Goal: Task Accomplishment & Management: Manage account settings

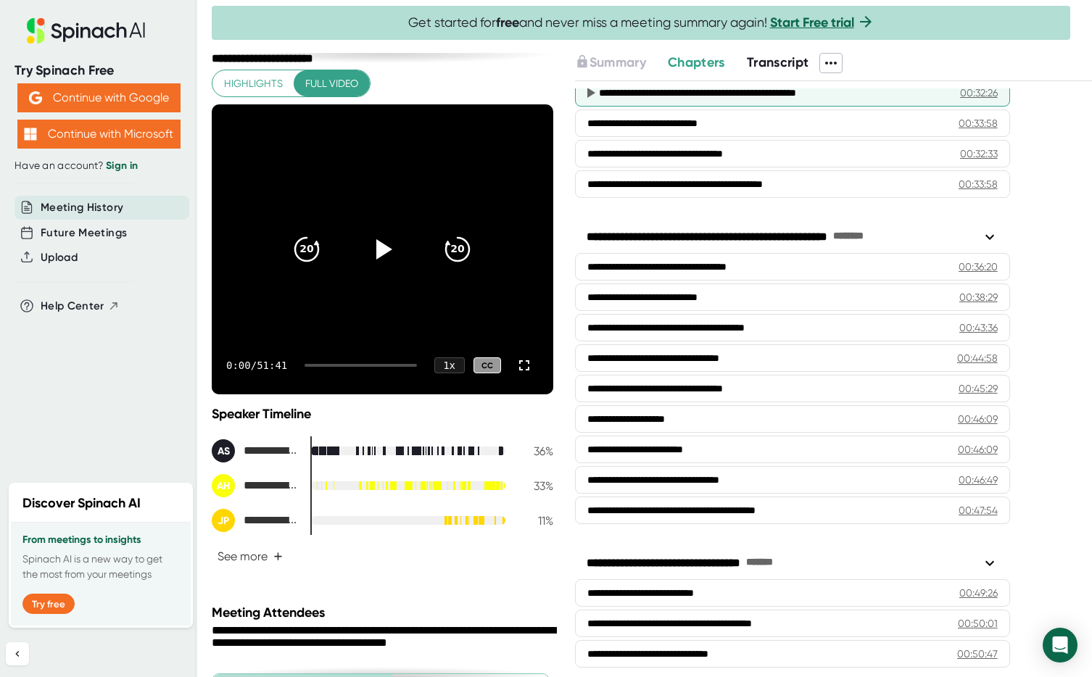
scroll to position [946, 0]
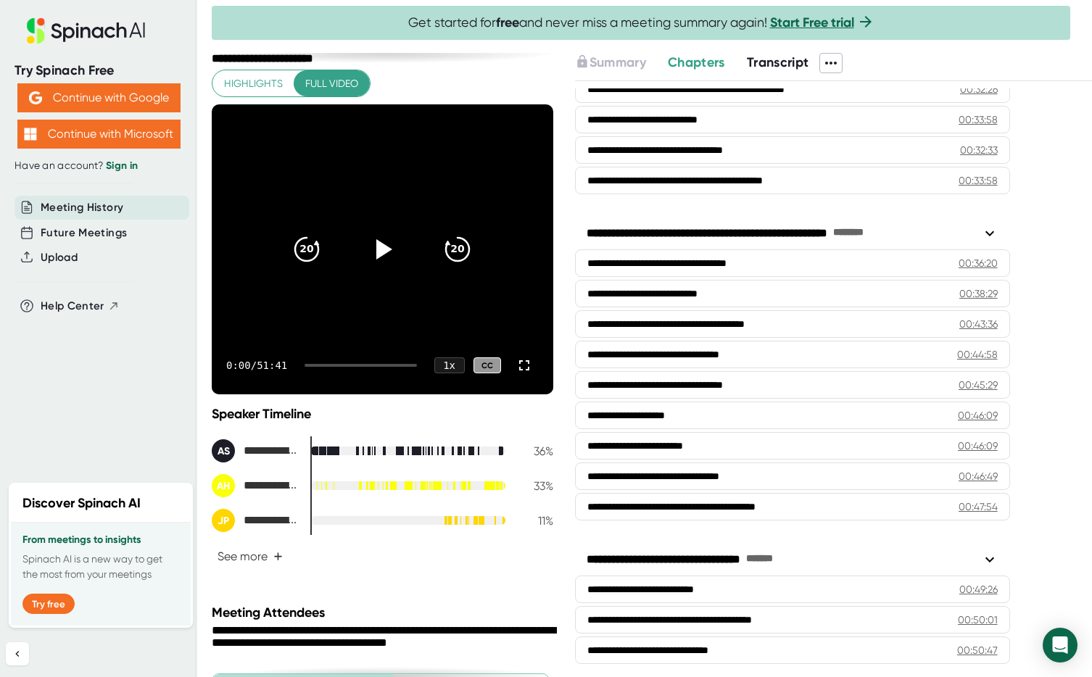
click at [991, 234] on icon at bounding box center [989, 233] width 9 height 5
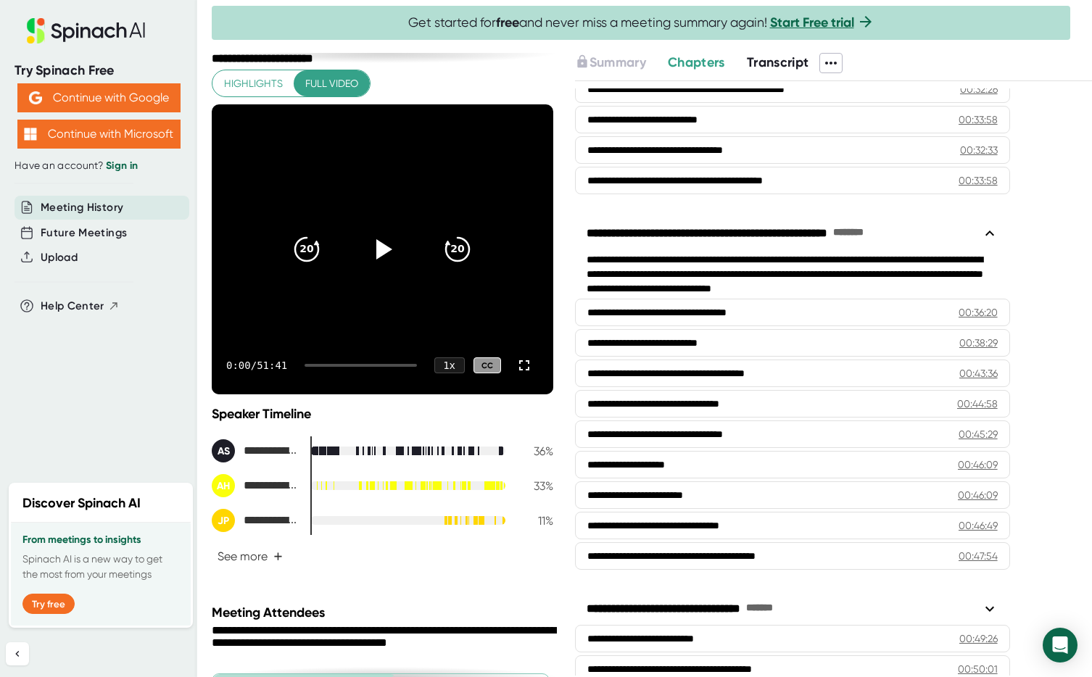
click at [991, 234] on icon at bounding box center [989, 233] width 17 height 17
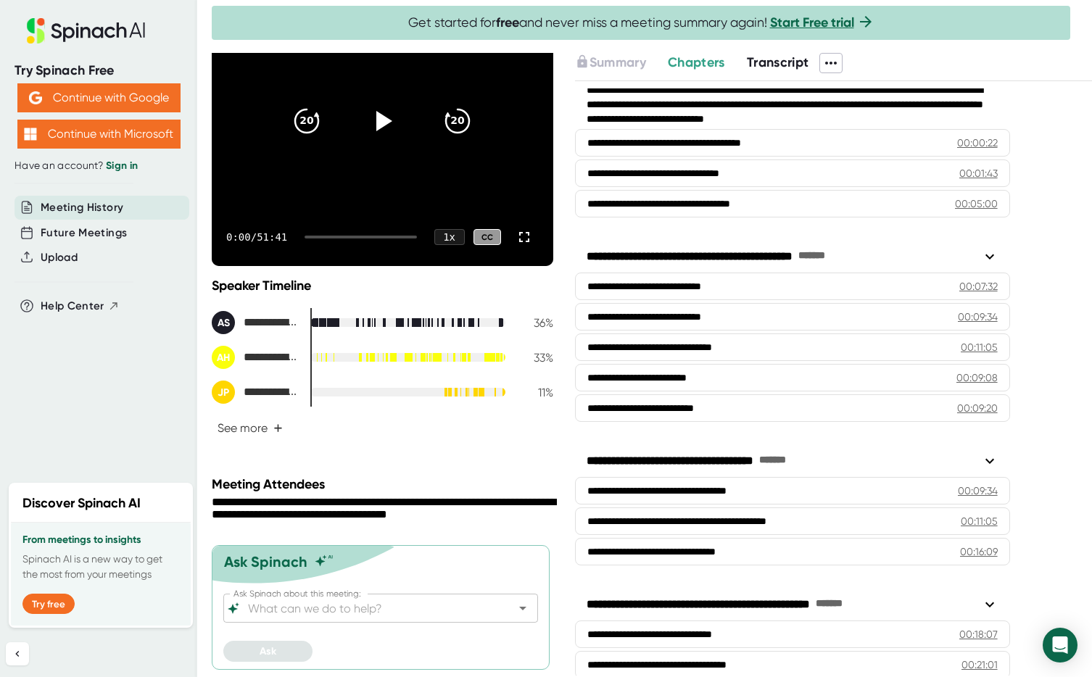
scroll to position [0, 0]
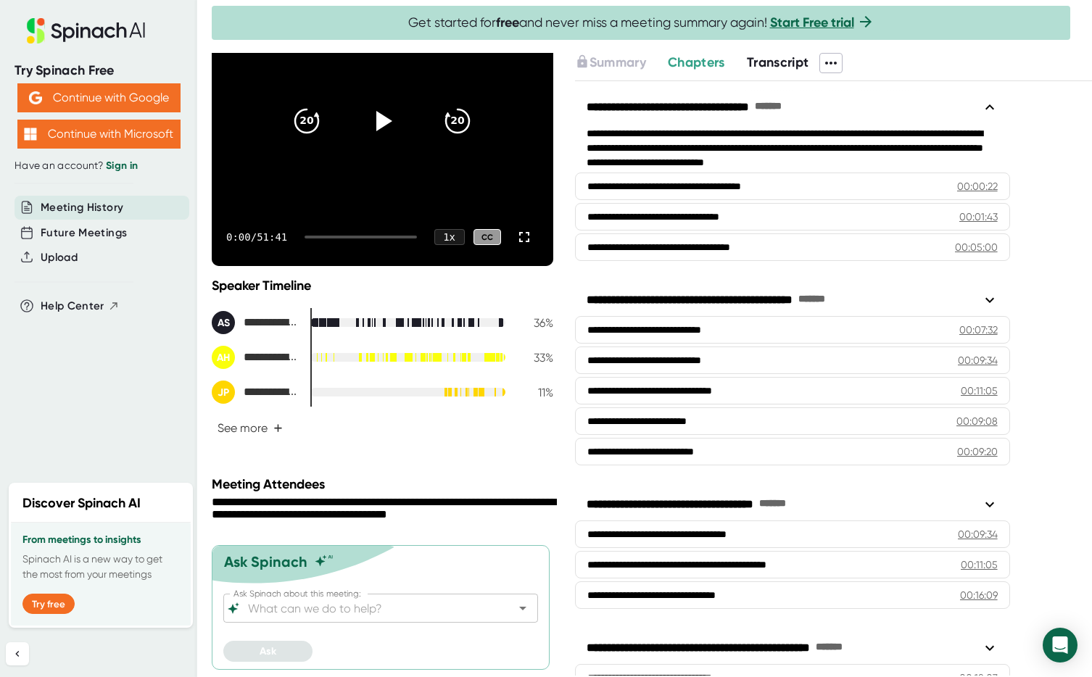
click at [105, 204] on span "Meeting History" at bounding box center [82, 207] width 83 height 17
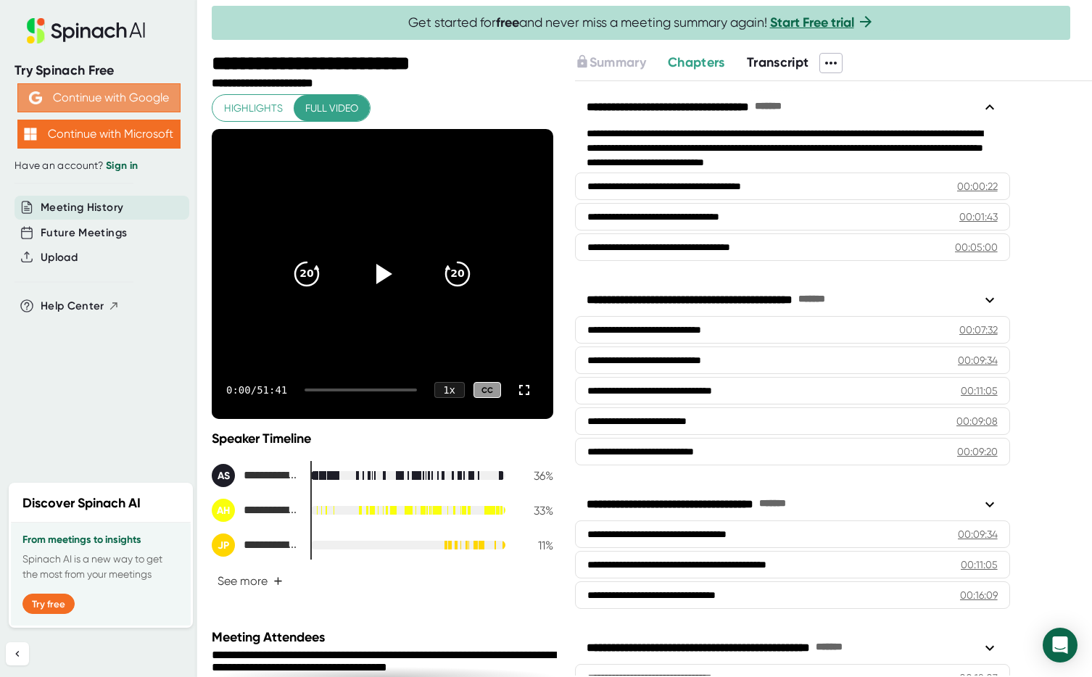
click at [139, 94] on button "Continue with Google" at bounding box center [98, 97] width 163 height 29
click at [127, 162] on link "Sign in" at bounding box center [122, 166] width 32 height 12
